Goal: Information Seeking & Learning: Understand process/instructions

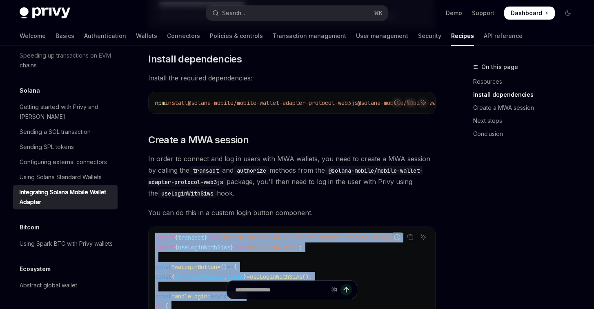
scroll to position [300, 0]
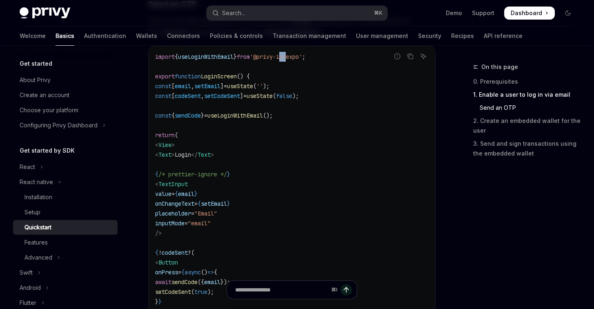
scroll to position [398, 0]
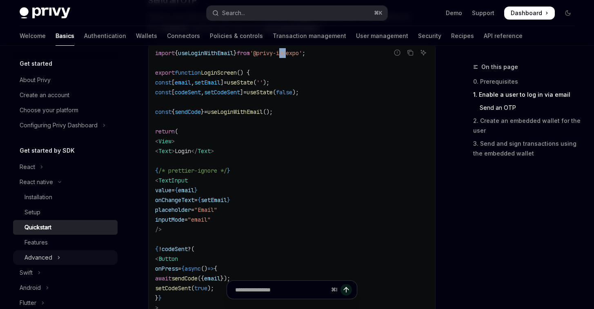
click at [55, 260] on button "Advanced" at bounding box center [65, 257] width 104 height 15
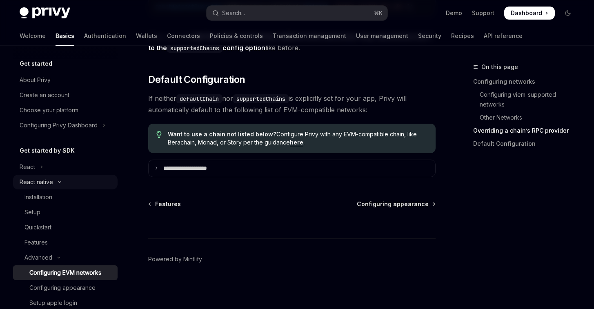
click at [44, 186] on div "React native" at bounding box center [36, 182] width 33 height 10
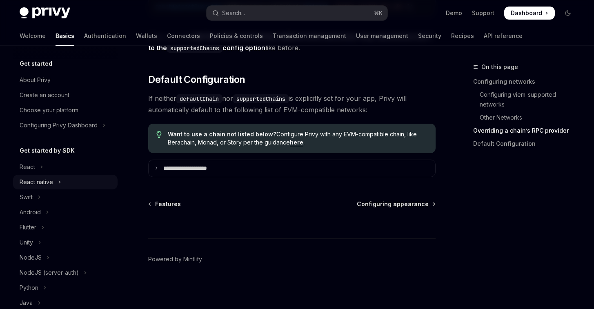
click at [44, 186] on div "React native" at bounding box center [36, 182] width 33 height 10
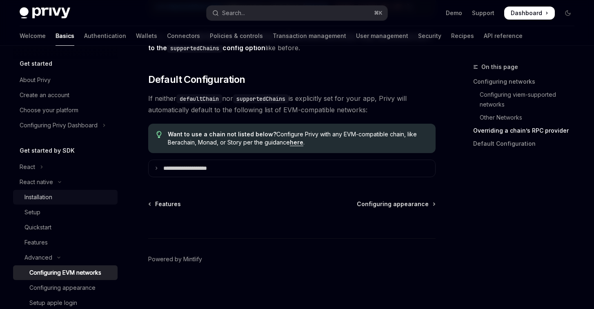
click at [42, 195] on div "Installation" at bounding box center [38, 197] width 28 height 10
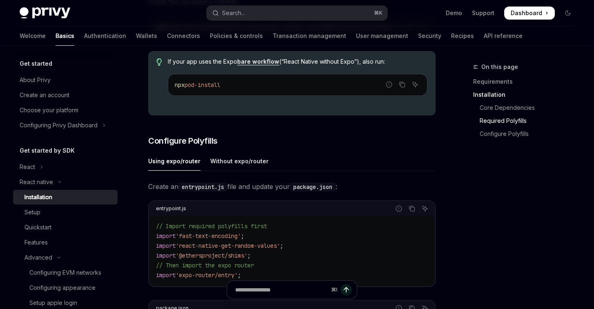
scroll to position [304, 0]
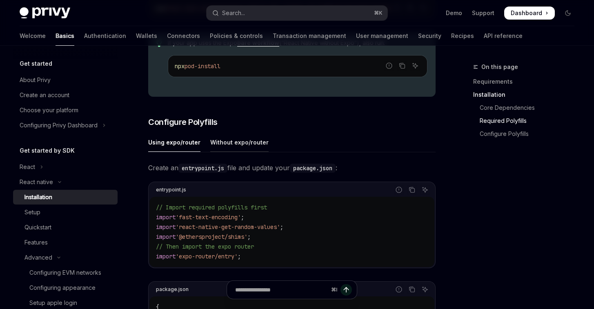
click at [248, 152] on div "Without expo/router" at bounding box center [239, 142] width 58 height 19
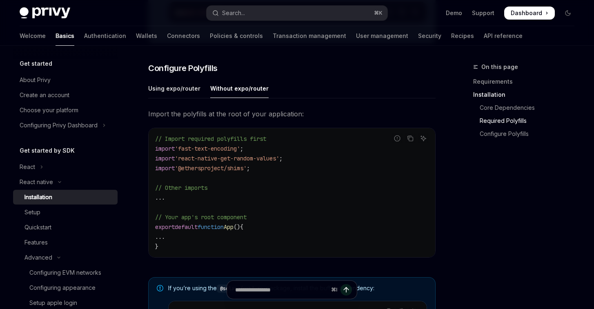
scroll to position [352, 0]
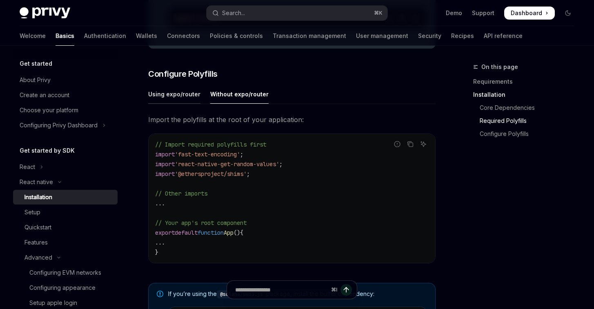
click at [167, 104] on div "Using expo/router" at bounding box center [174, 93] width 52 height 19
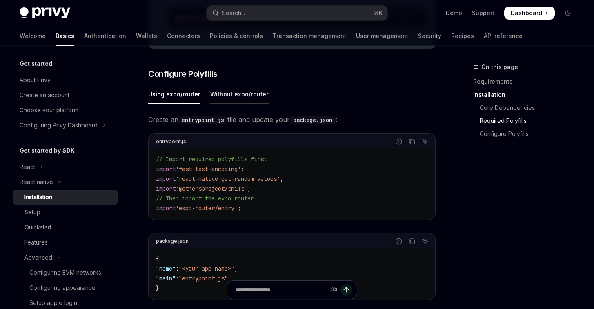
click at [218, 102] on div "Without expo/router" at bounding box center [239, 93] width 58 height 19
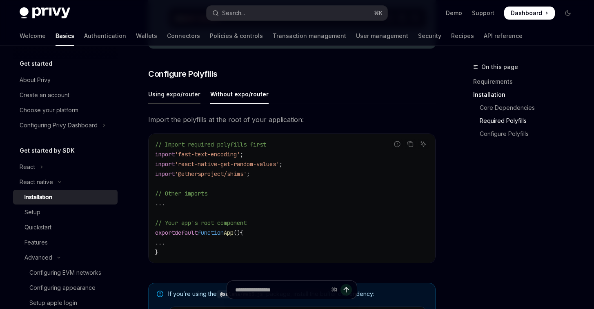
click at [171, 104] on div "Using expo/router" at bounding box center [174, 93] width 52 height 19
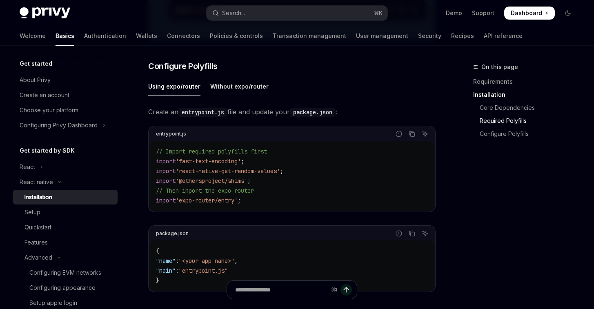
scroll to position [372, 0]
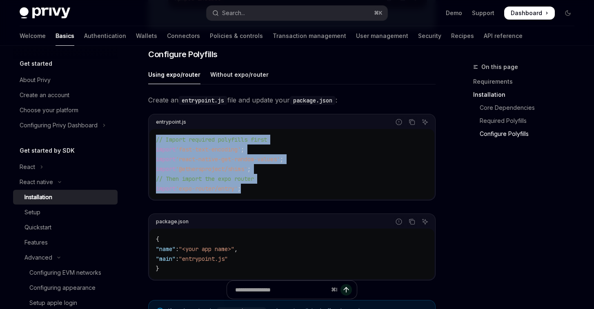
drag, startPoint x: 251, startPoint y: 195, endPoint x: 151, endPoint y: 140, distance: 114.0
click at [151, 140] on div "// Import required polyfills first import 'fast-text-encoding' ; import 'react-…" at bounding box center [291, 164] width 285 height 70
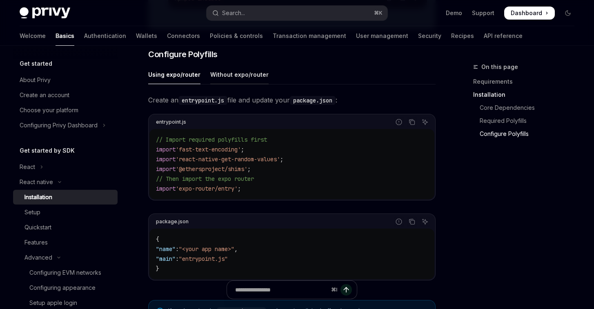
click at [247, 77] on div "Without expo/router" at bounding box center [239, 74] width 58 height 19
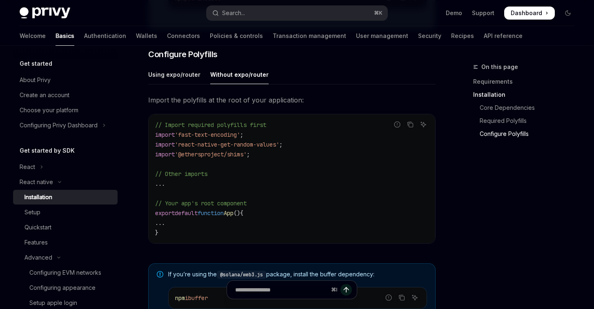
click at [237, 79] on div "Without expo/router" at bounding box center [239, 74] width 58 height 19
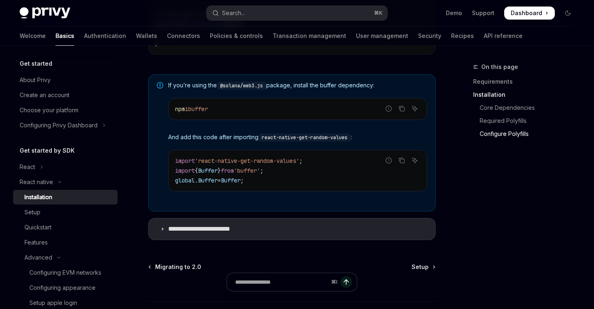
scroll to position [568, 0]
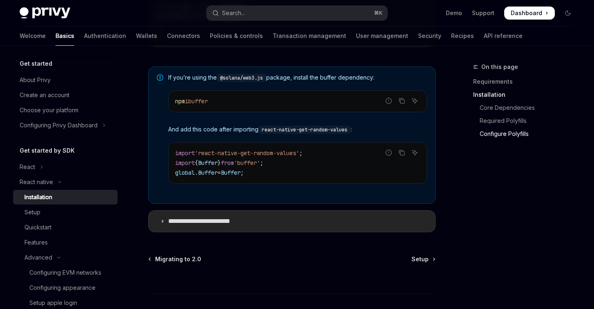
click at [159, 228] on summary "**********" at bounding box center [292, 221] width 286 height 21
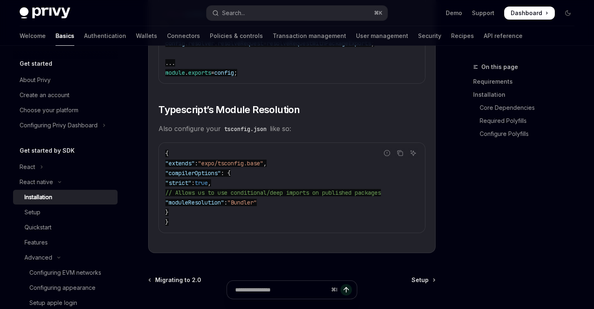
scroll to position [1503, 0]
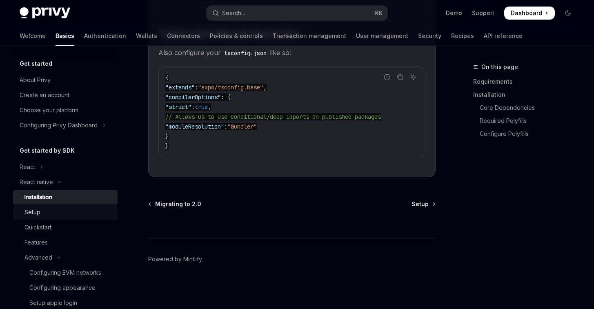
click at [33, 213] on div "Setup" at bounding box center [32, 212] width 16 height 10
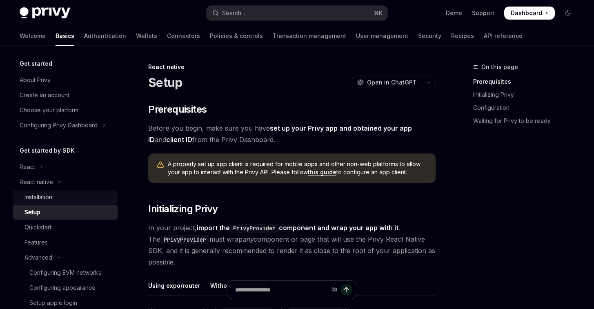
click at [59, 197] on div "Installation" at bounding box center [68, 197] width 88 height 10
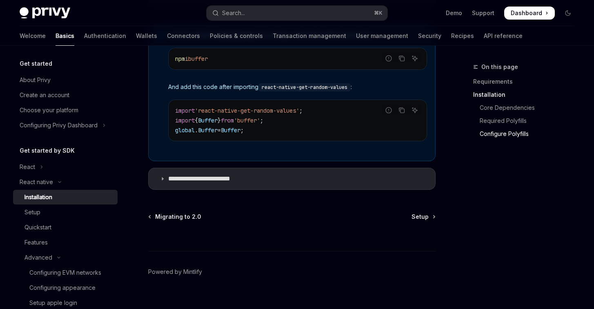
scroll to position [666, 0]
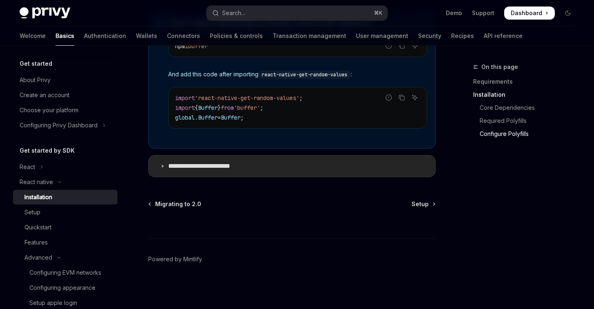
click at [163, 167] on icon at bounding box center [162, 166] width 5 height 5
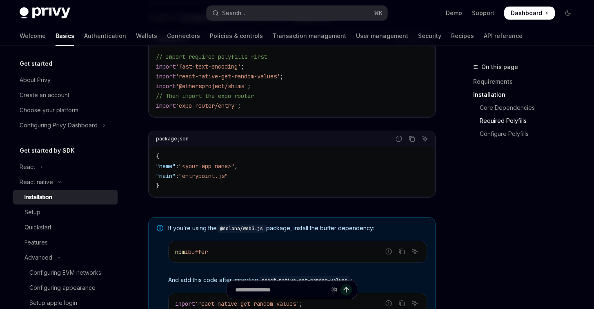
scroll to position [350, 0]
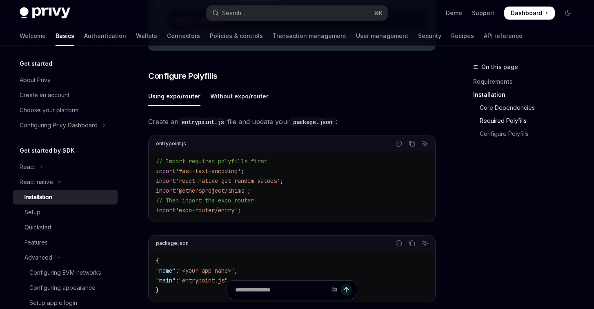
click at [527, 102] on link "Core Dependencies" at bounding box center [527, 107] width 108 height 13
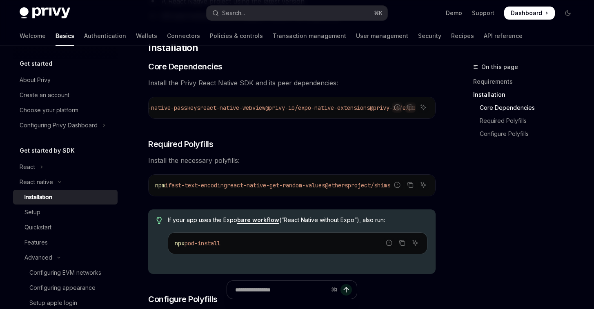
scroll to position [131, 0]
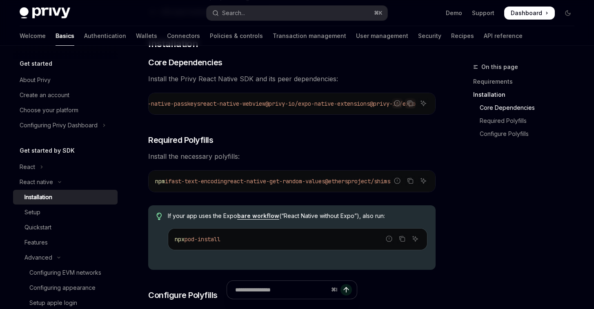
click at [257, 220] on link "bare workflow" at bounding box center [258, 215] width 42 height 7
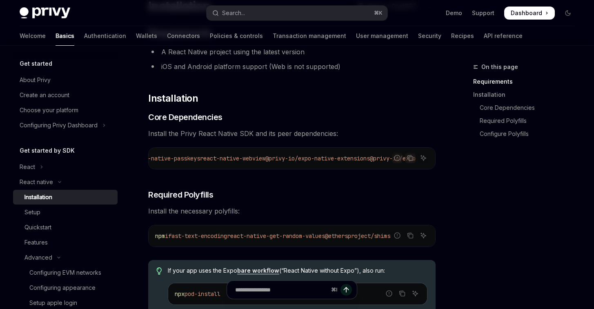
scroll to position [71, 0]
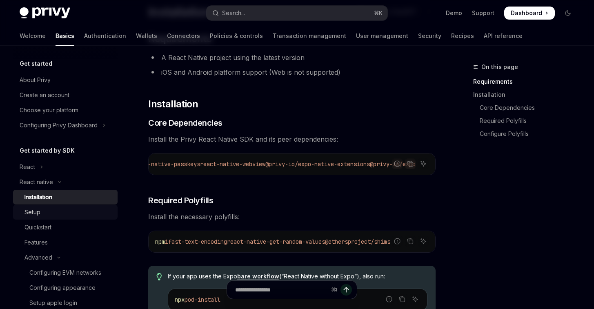
click at [49, 213] on div "Setup" at bounding box center [68, 212] width 88 height 10
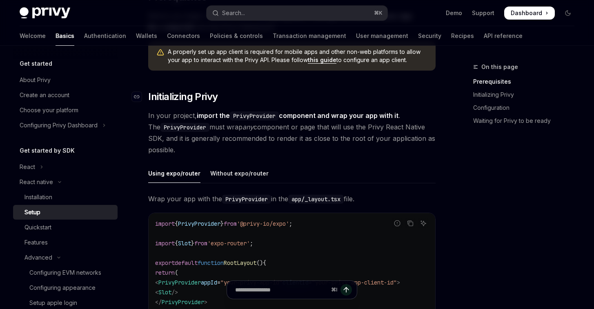
scroll to position [87, 0]
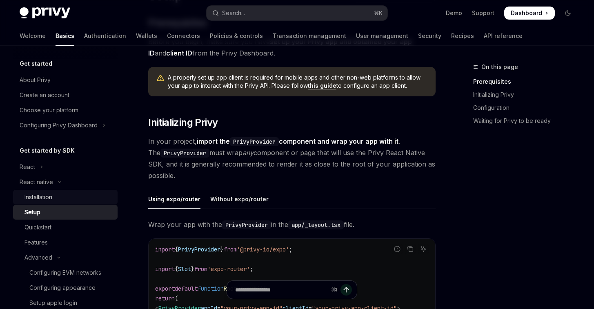
click at [45, 194] on div "Installation" at bounding box center [38, 197] width 28 height 10
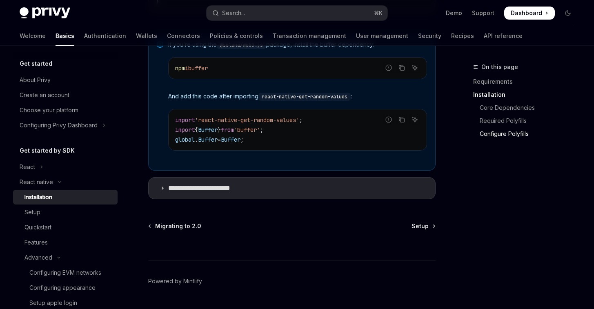
scroll to position [627, 0]
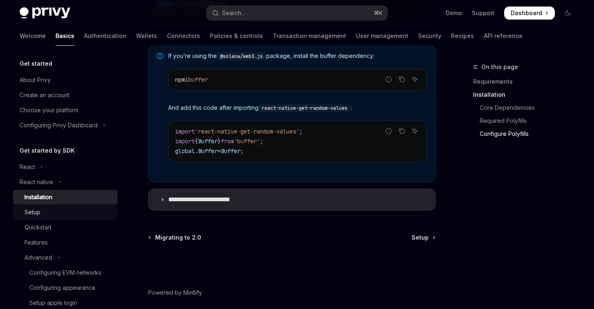
click at [30, 212] on div "Setup" at bounding box center [32, 212] width 16 height 10
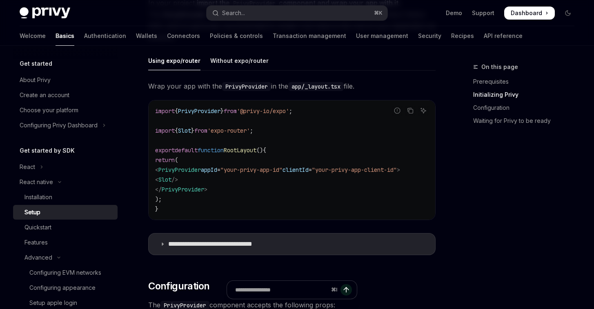
scroll to position [224, 0]
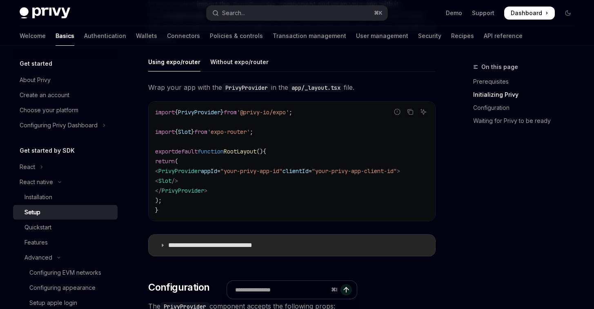
click at [162, 248] on icon at bounding box center [162, 245] width 5 height 5
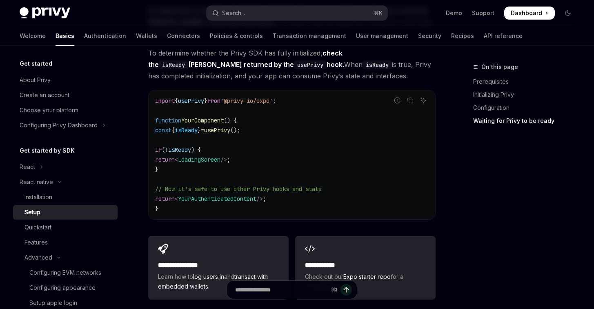
scroll to position [1317, 0]
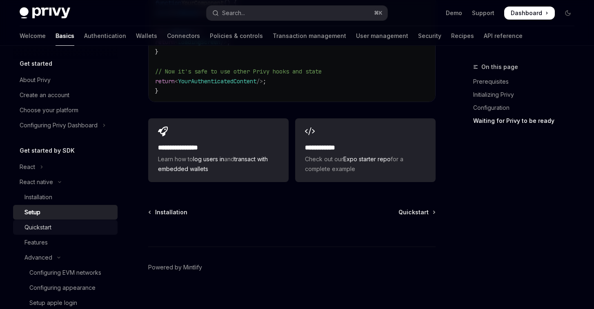
click at [48, 226] on div "Quickstart" at bounding box center [37, 227] width 27 height 10
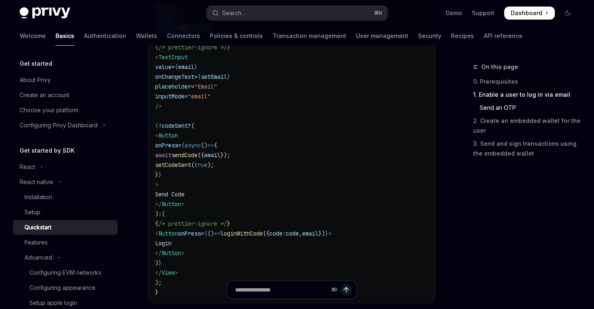
scroll to position [522, 0]
click at [496, 124] on link "2. Create an embedded wallet for the user" at bounding box center [527, 125] width 108 height 23
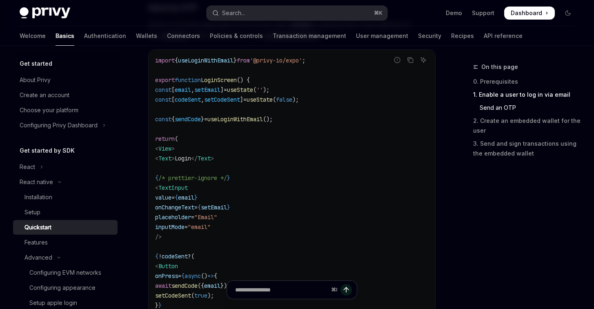
scroll to position [374, 0]
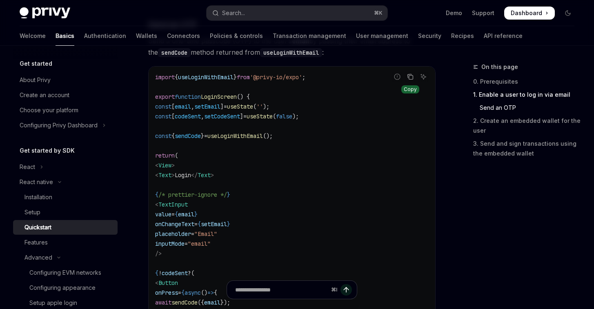
click at [409, 76] on icon "Copy the contents from the code block" at bounding box center [411, 77] width 4 height 4
click at [44, 210] on div "Setup" at bounding box center [68, 212] width 88 height 10
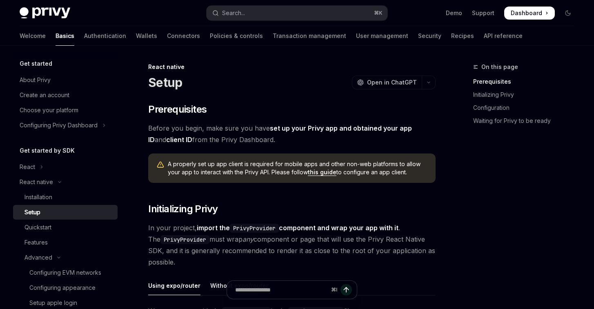
click at [327, 172] on link "this guide" at bounding box center [322, 172] width 29 height 7
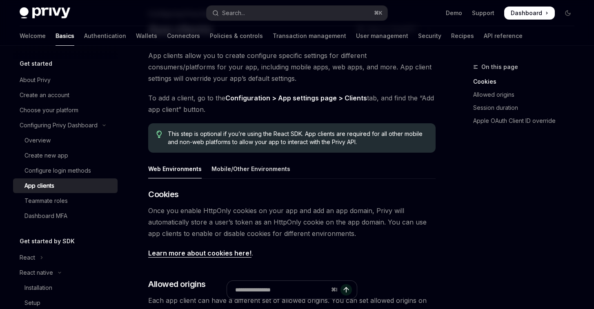
scroll to position [13, 0]
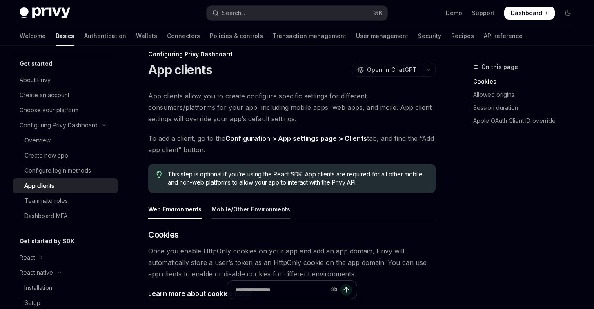
click at [244, 209] on div "Mobile/Other Environments" at bounding box center [250, 209] width 79 height 19
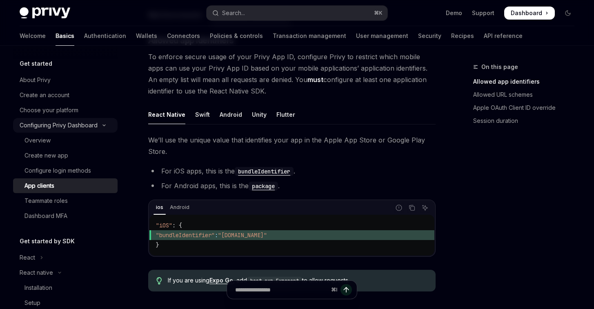
scroll to position [156, 0]
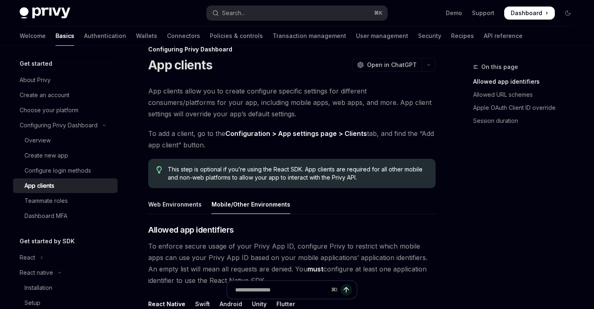
scroll to position [13, 0]
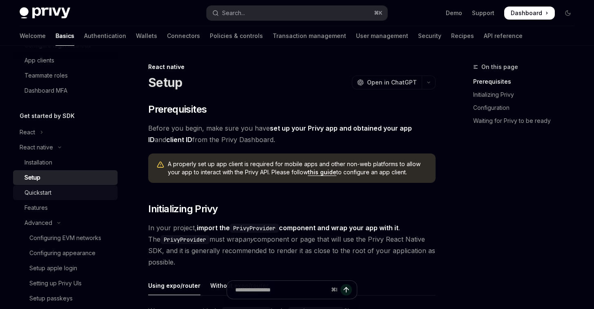
click at [61, 192] on div "Quickstart" at bounding box center [68, 193] width 88 height 10
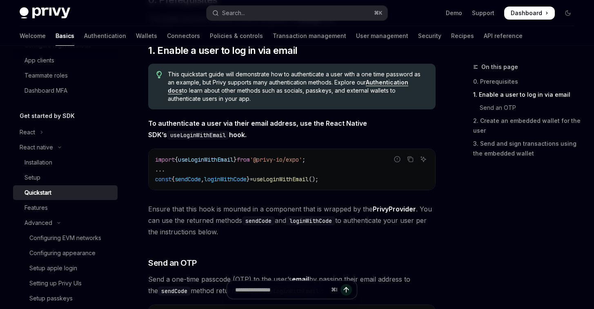
scroll to position [108, 0]
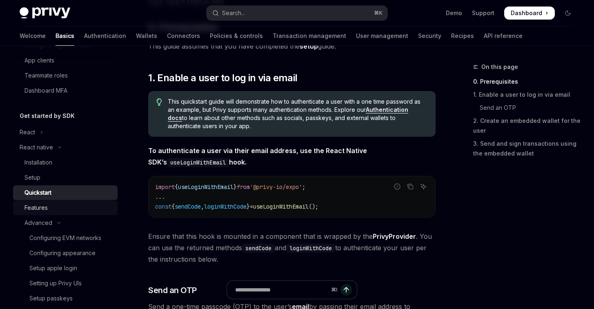
click at [51, 208] on div "Features" at bounding box center [68, 208] width 88 height 10
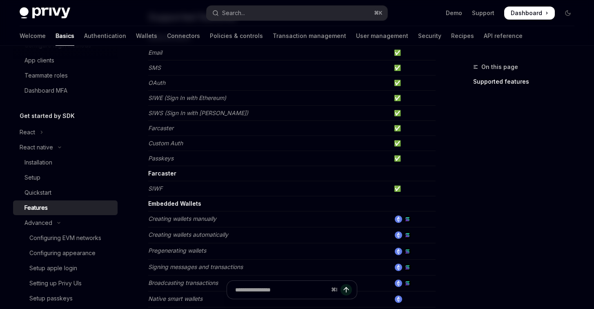
scroll to position [69, 0]
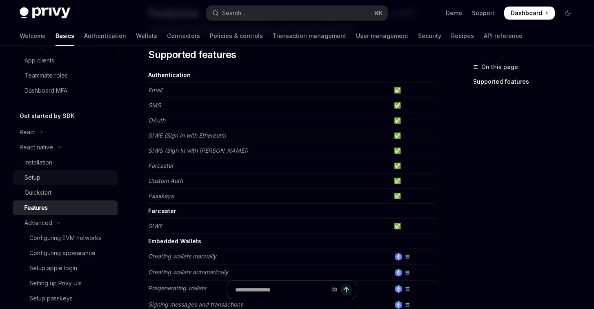
click at [33, 182] on div "Setup" at bounding box center [32, 178] width 16 height 10
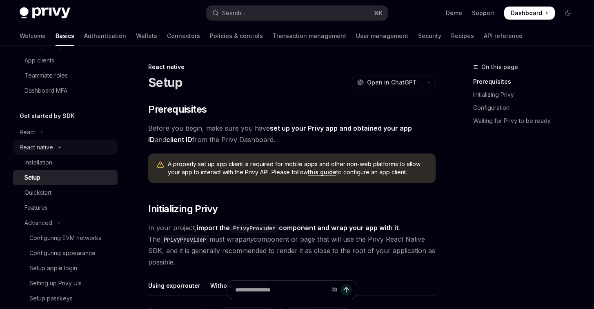
click at [38, 149] on div "React native" at bounding box center [36, 147] width 33 height 10
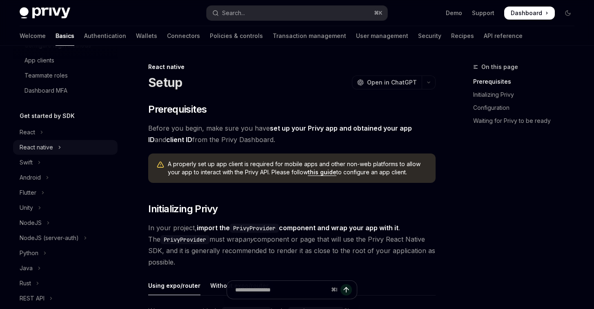
click at [38, 149] on div "React native" at bounding box center [36, 147] width 33 height 10
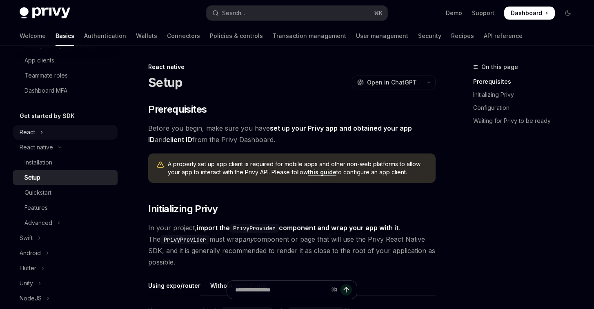
click at [38, 138] on button "React" at bounding box center [65, 132] width 104 height 15
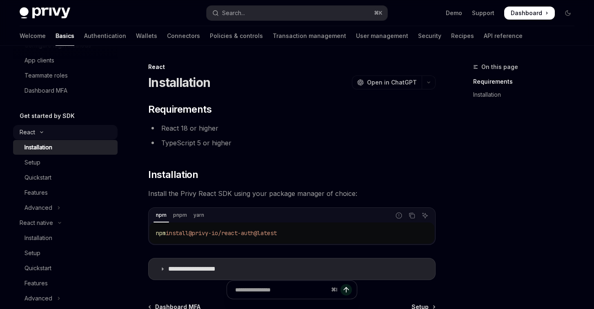
click at [38, 138] on button "React" at bounding box center [65, 132] width 104 height 15
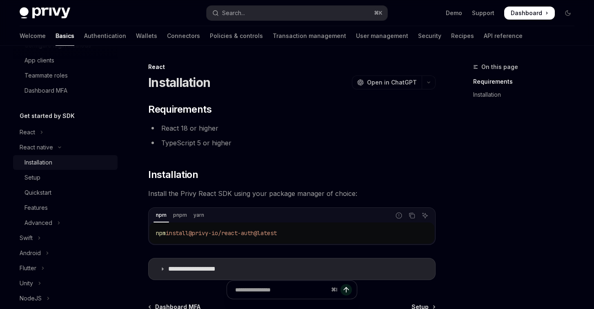
click at [38, 157] on link "Installation" at bounding box center [65, 162] width 104 height 15
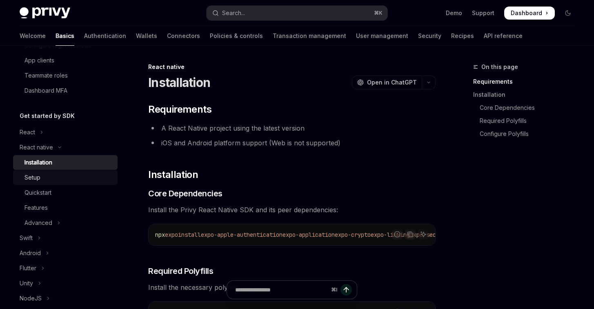
click at [60, 178] on div "Setup" at bounding box center [68, 178] width 88 height 10
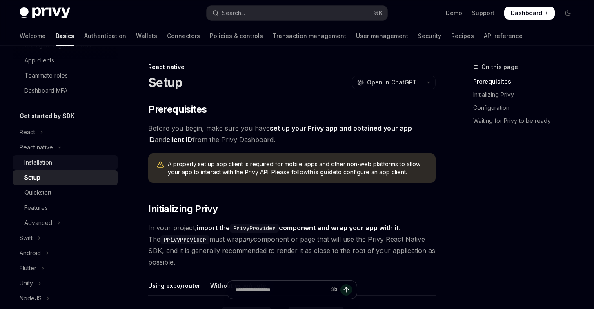
click at [41, 164] on div "Installation" at bounding box center [38, 163] width 28 height 10
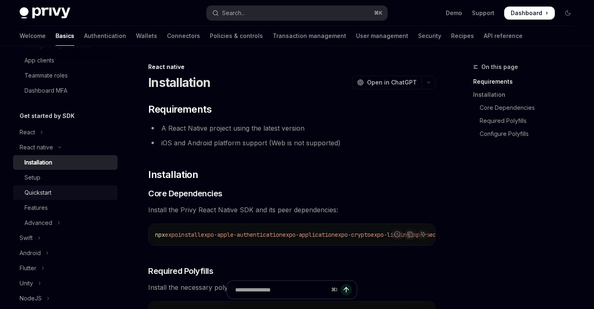
click at [57, 189] on div "Quickstart" at bounding box center [68, 193] width 88 height 10
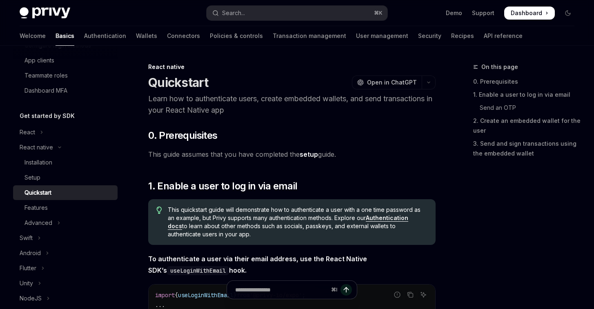
type textarea "*"
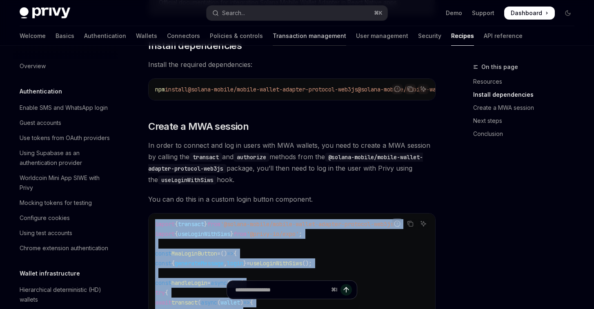
scroll to position [1381, 0]
